Goal: Information Seeking & Learning: Learn about a topic

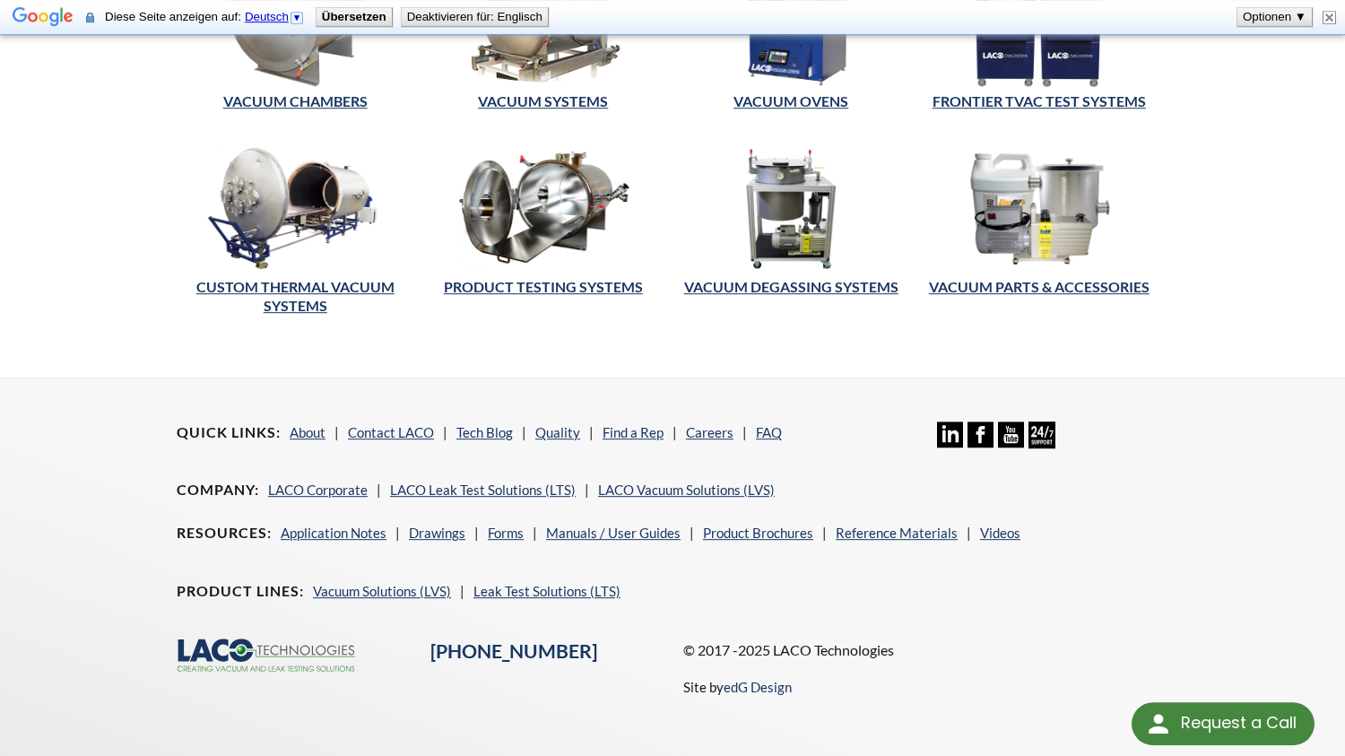
scroll to position [701, 0]
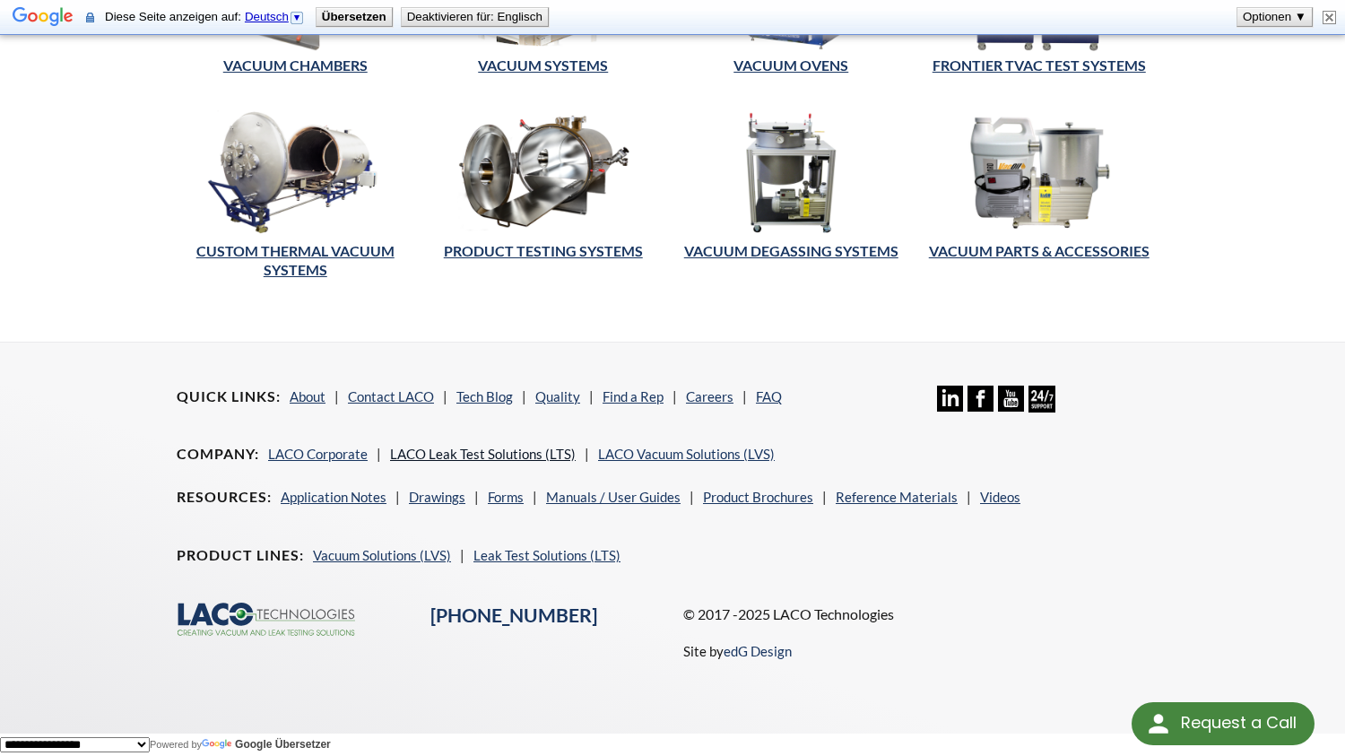
click at [514, 452] on link "LACO Leak Test Solutions (LTS)" at bounding box center [483, 454] width 186 height 16
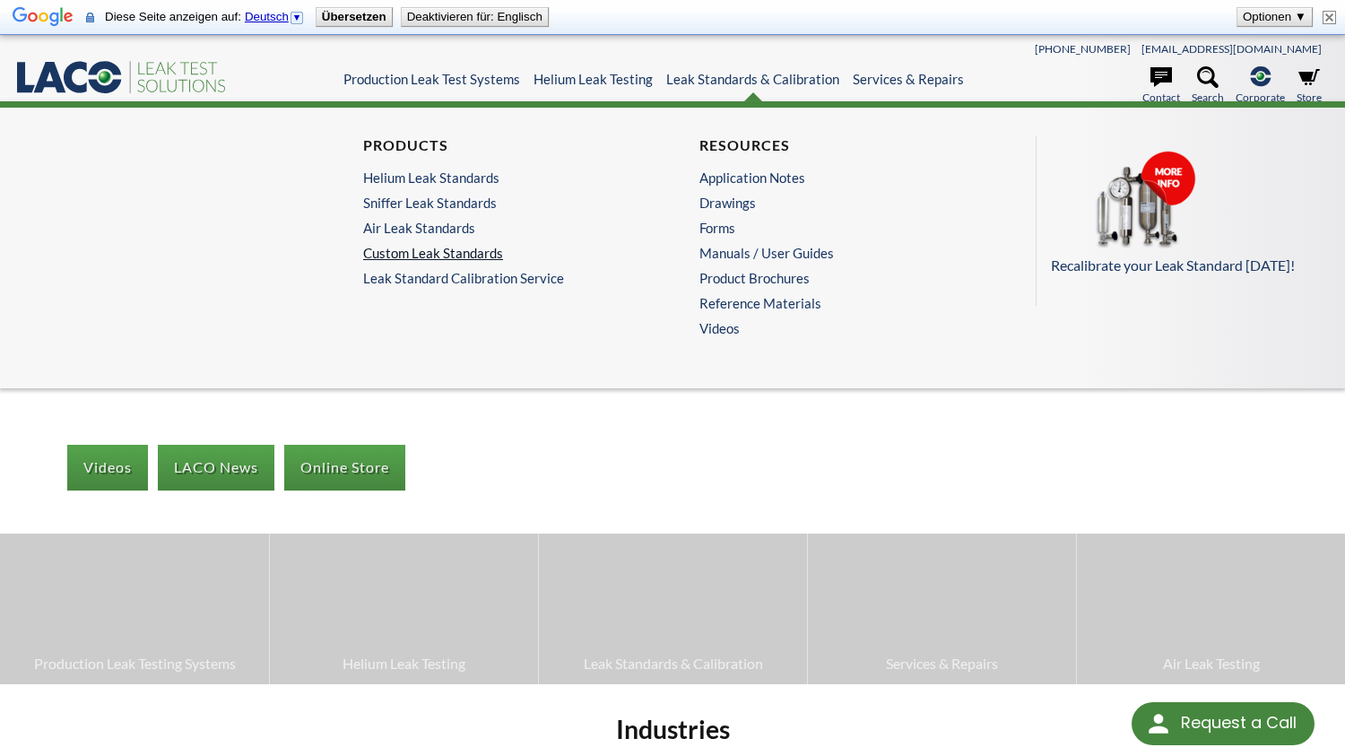
click at [457, 255] on link "Custom Leak Standards" at bounding box center [499, 253] width 273 height 16
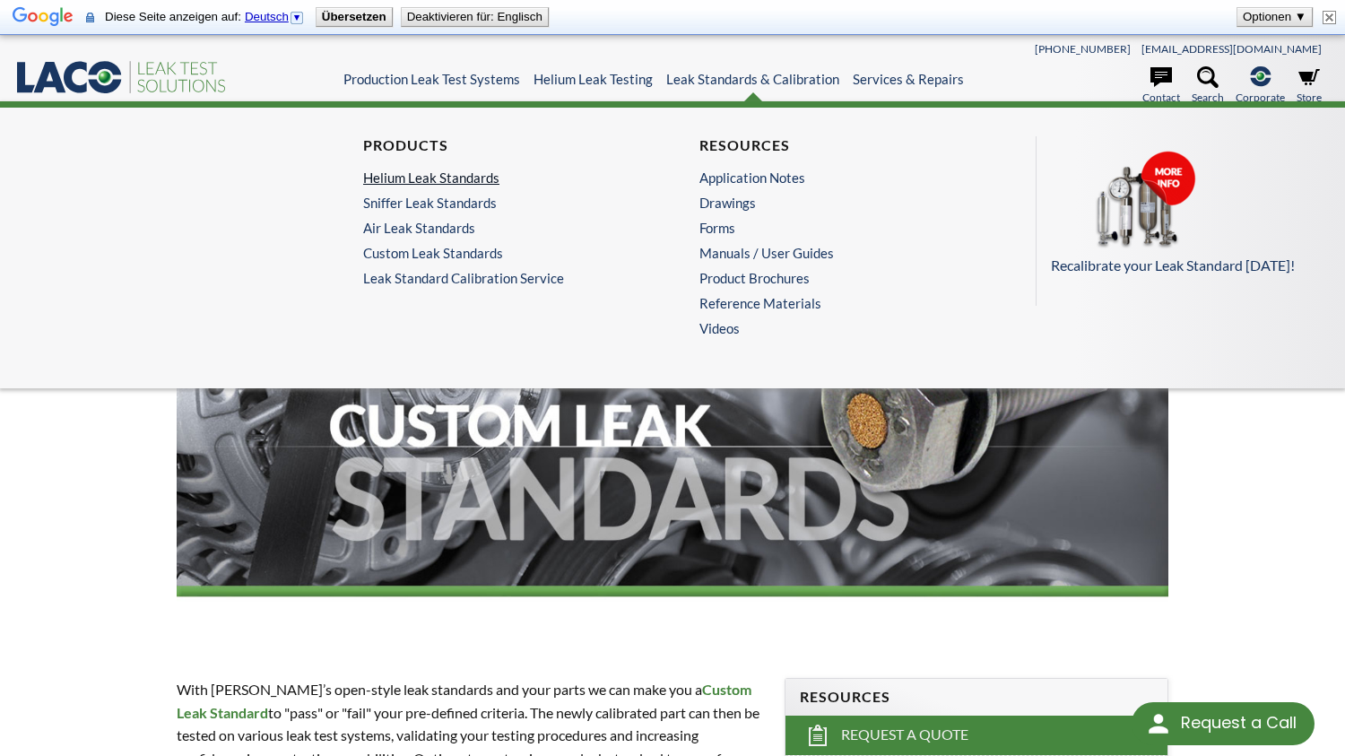
click at [451, 179] on link "Helium Leak Standards" at bounding box center [499, 177] width 273 height 16
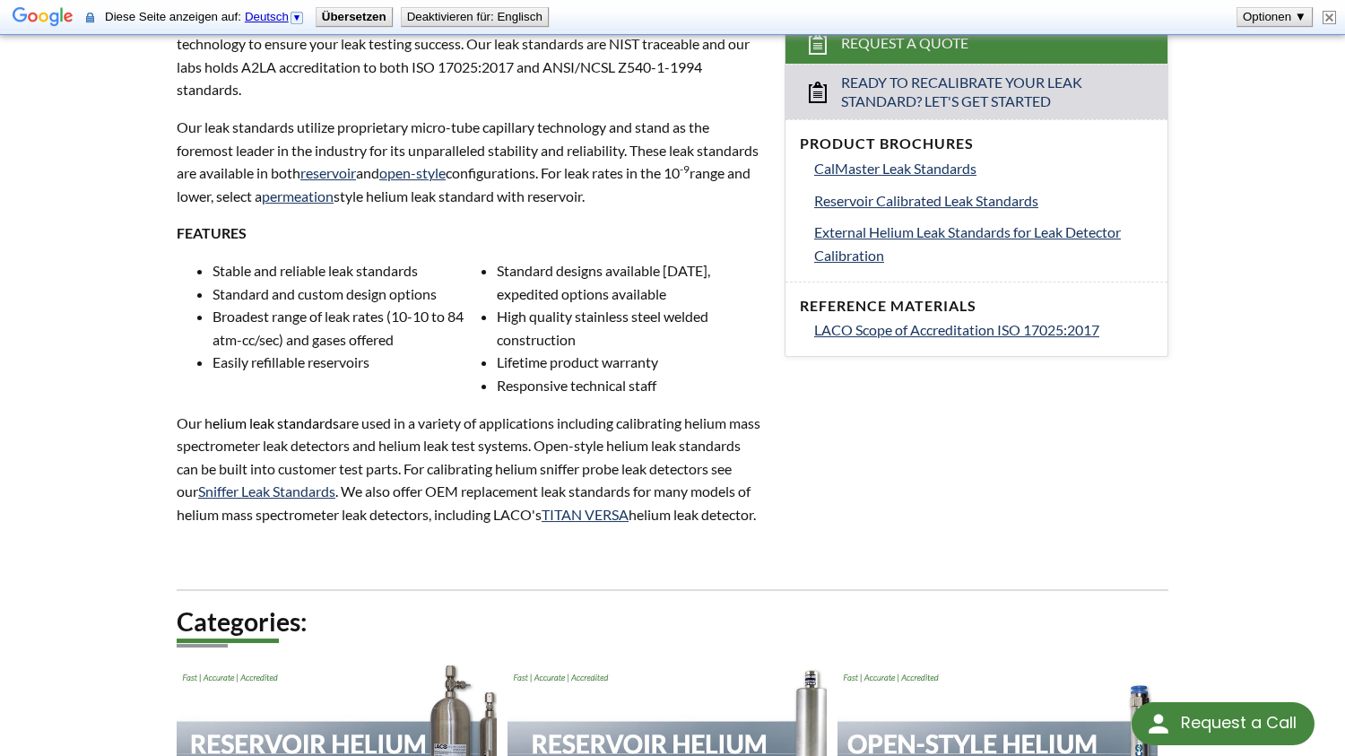
scroll to position [726, 0]
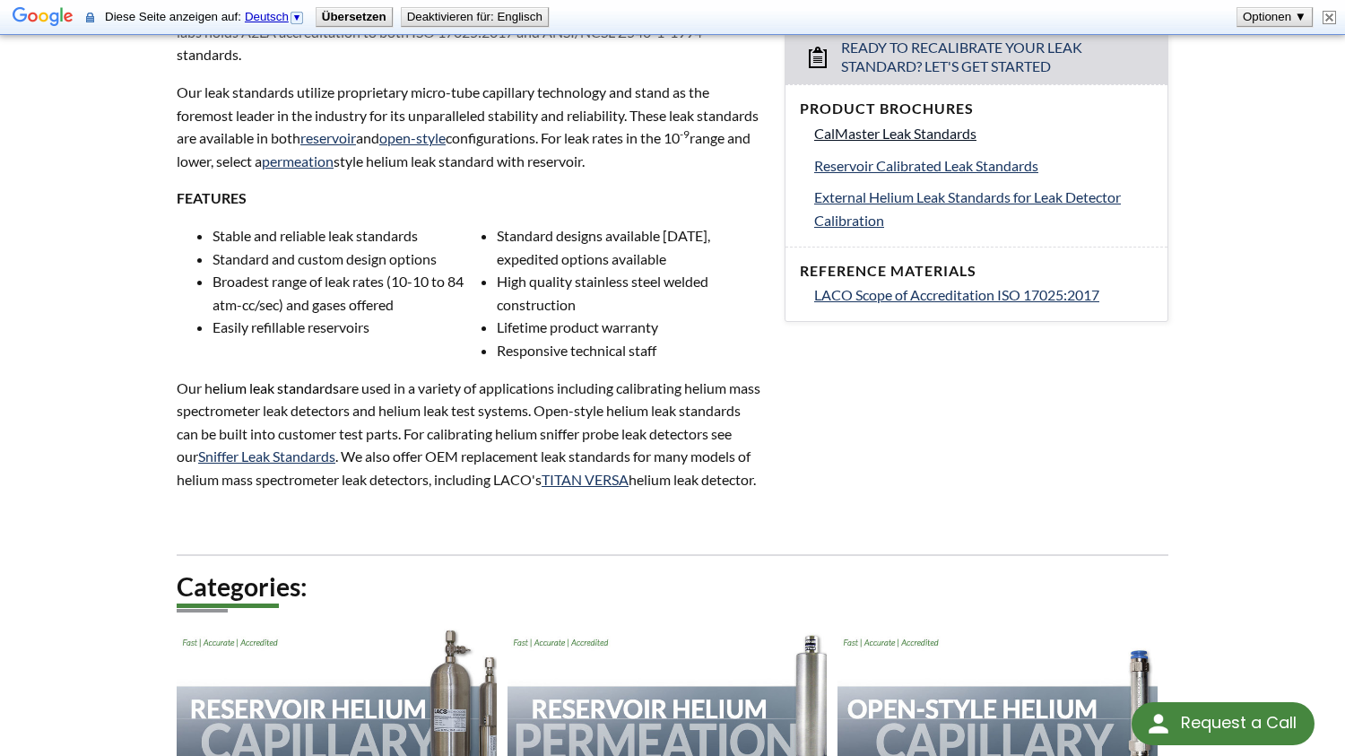
click at [947, 136] on span "CalMaster Leak Standards" at bounding box center [895, 133] width 162 height 17
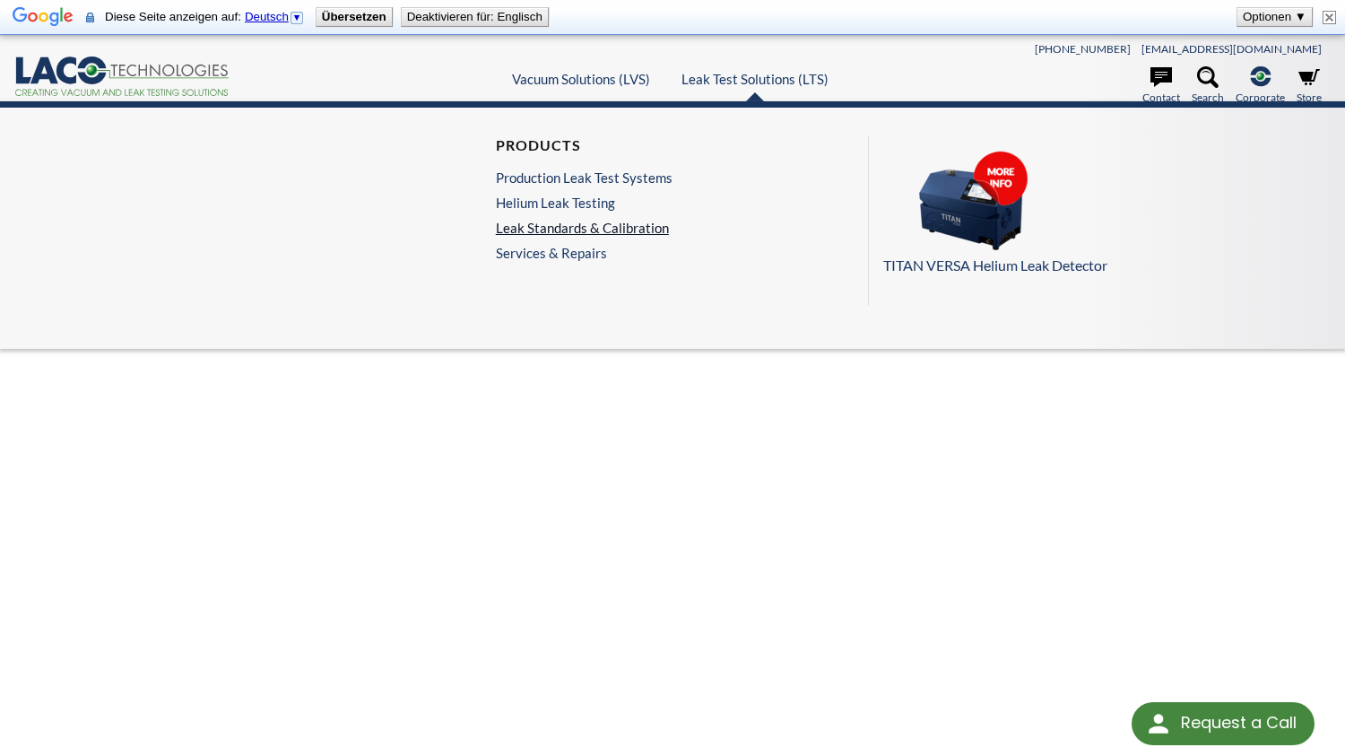
click at [597, 224] on link "Leak Standards & Calibration" at bounding box center [584, 228] width 177 height 16
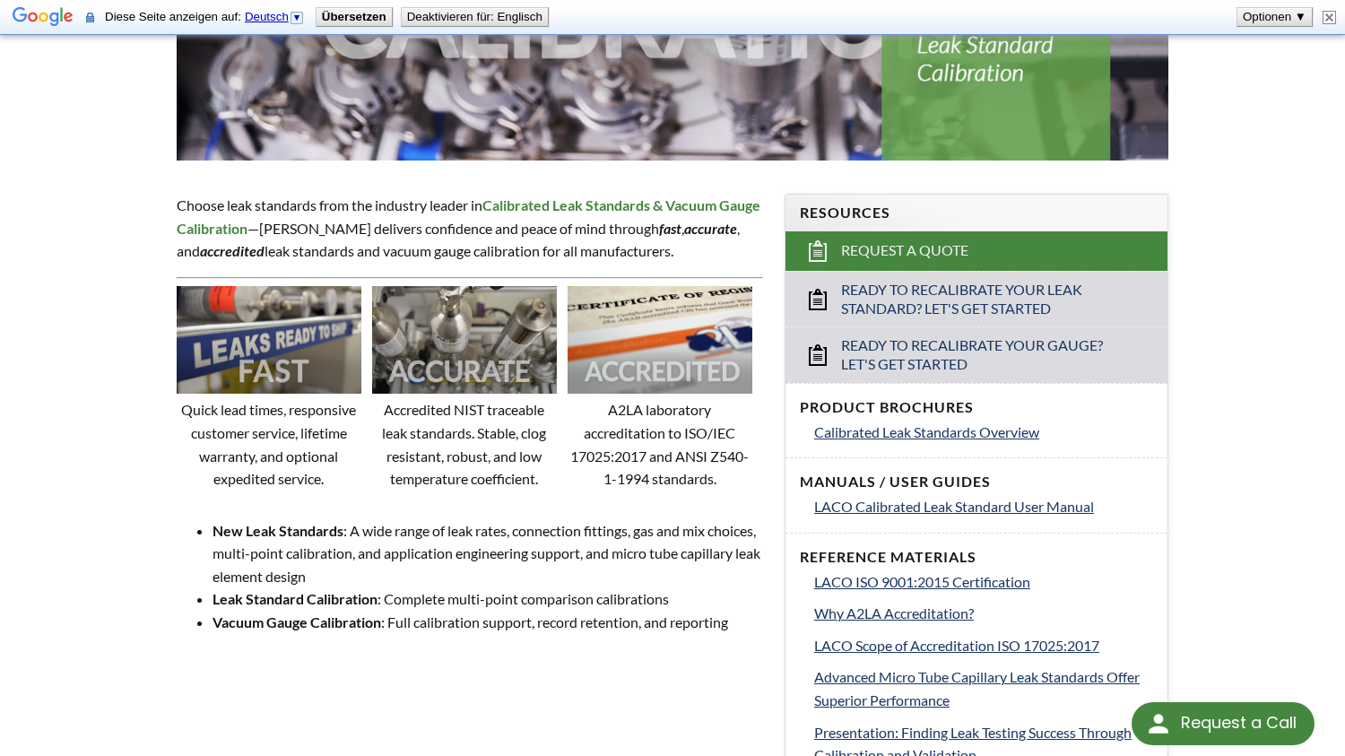
scroll to position [605, 0]
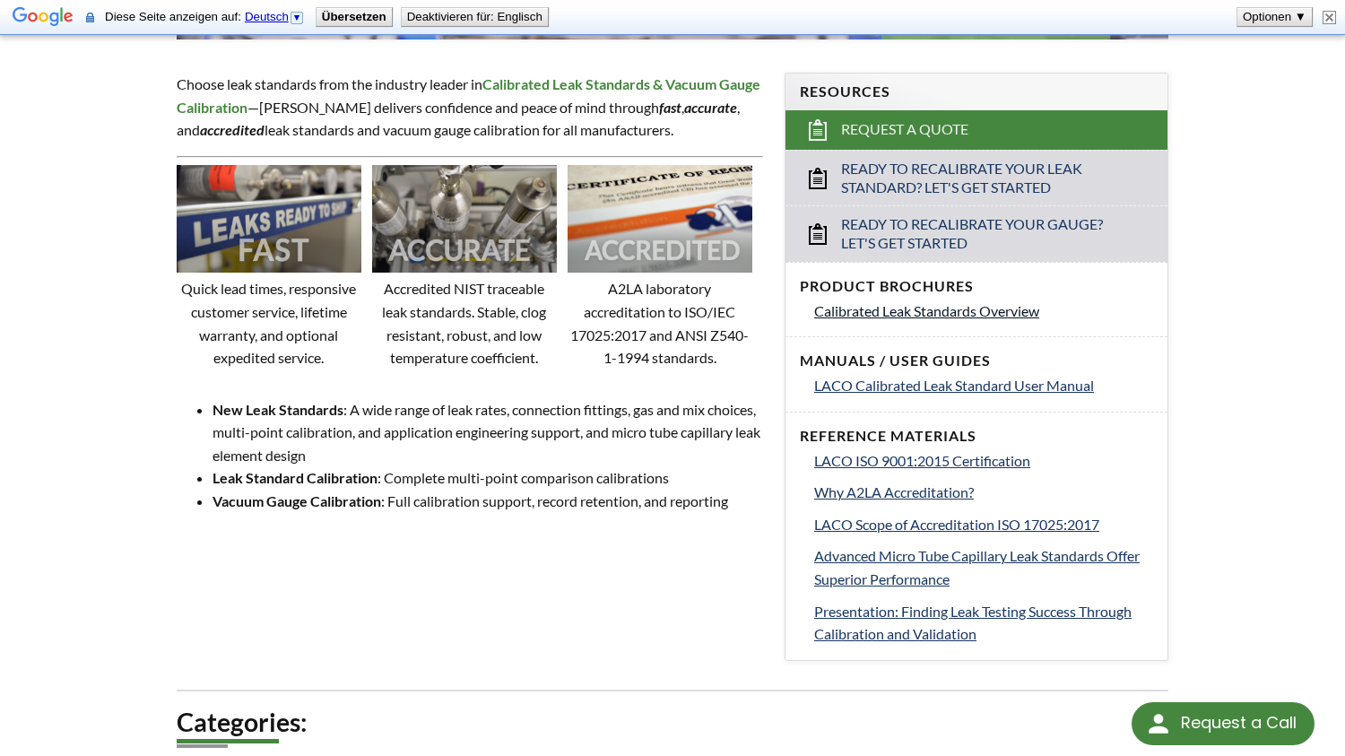
click at [1014, 310] on span "Calibrated Leak Standards Overview" at bounding box center [926, 310] width 225 height 17
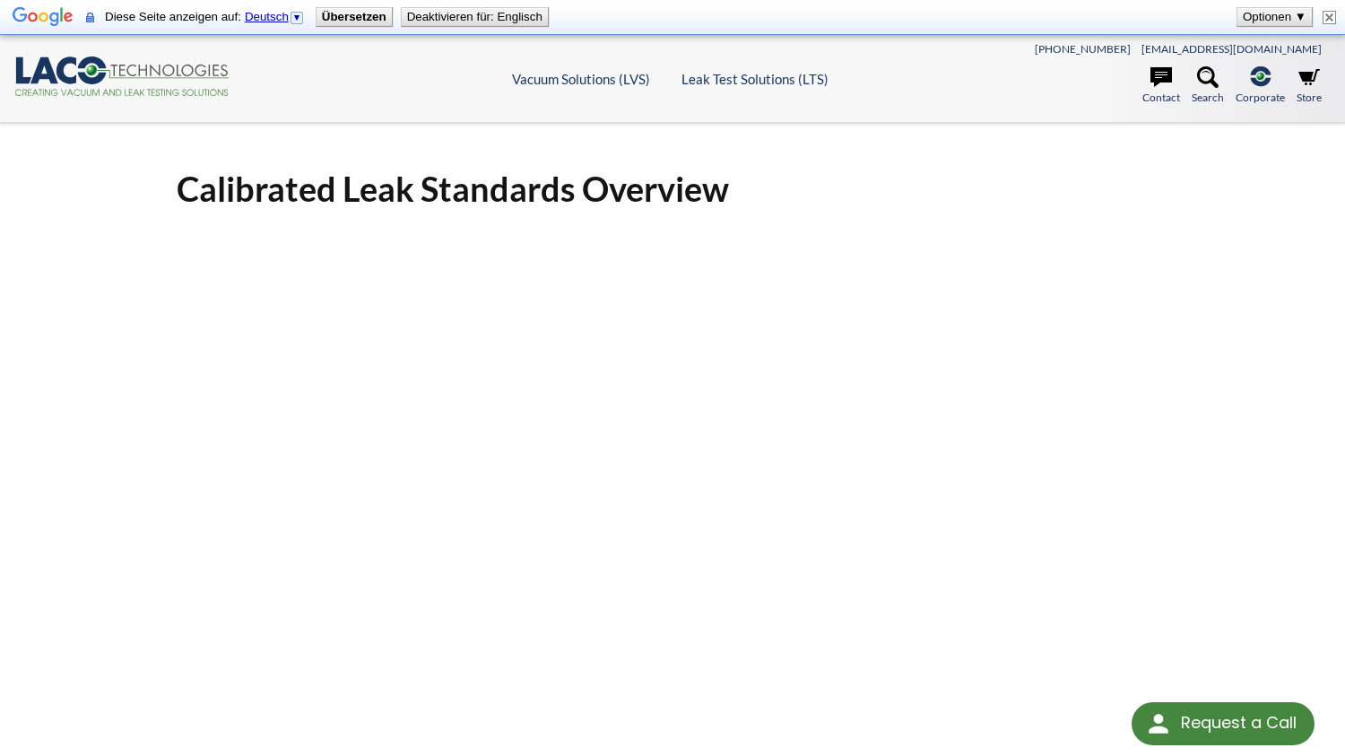
click at [927, 172] on h1 "Calibrated Leak Standards Overview" at bounding box center [672, 189] width 991 height 44
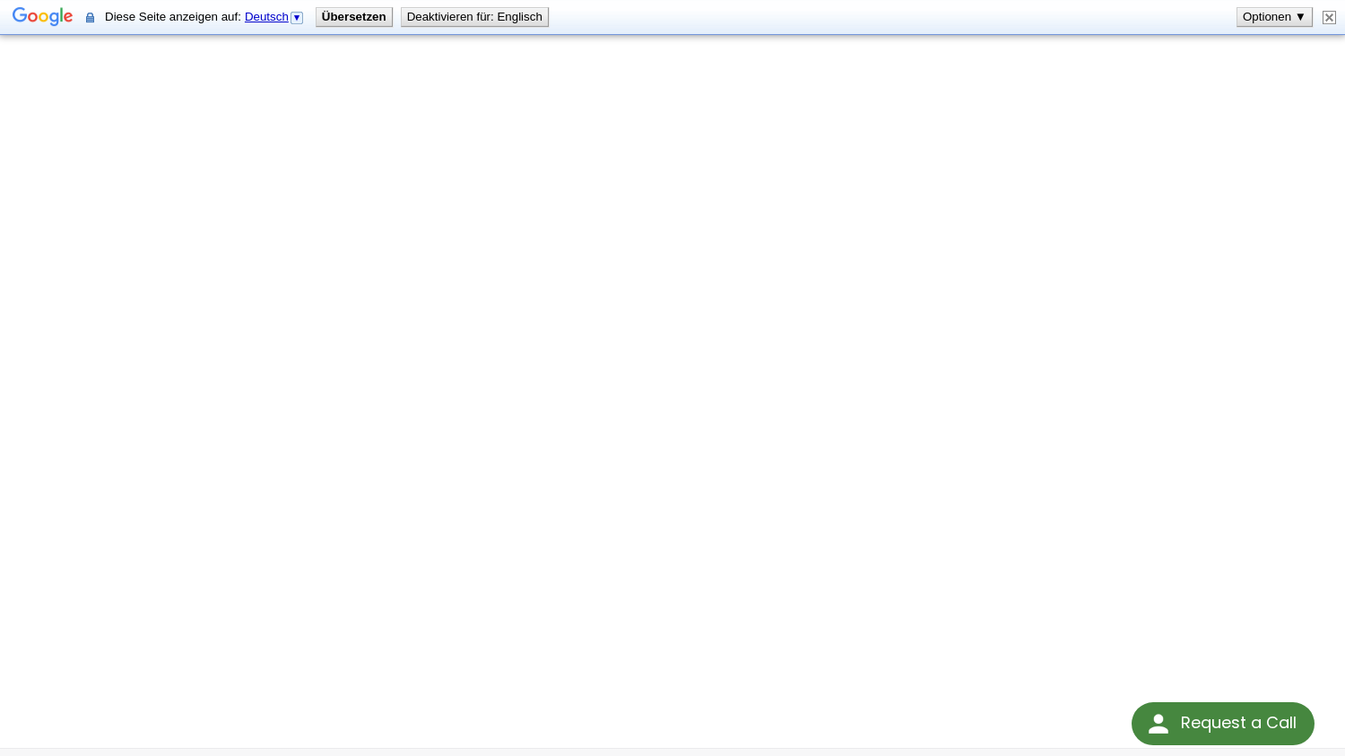
scroll to position [355, 0]
